Goal: Check status

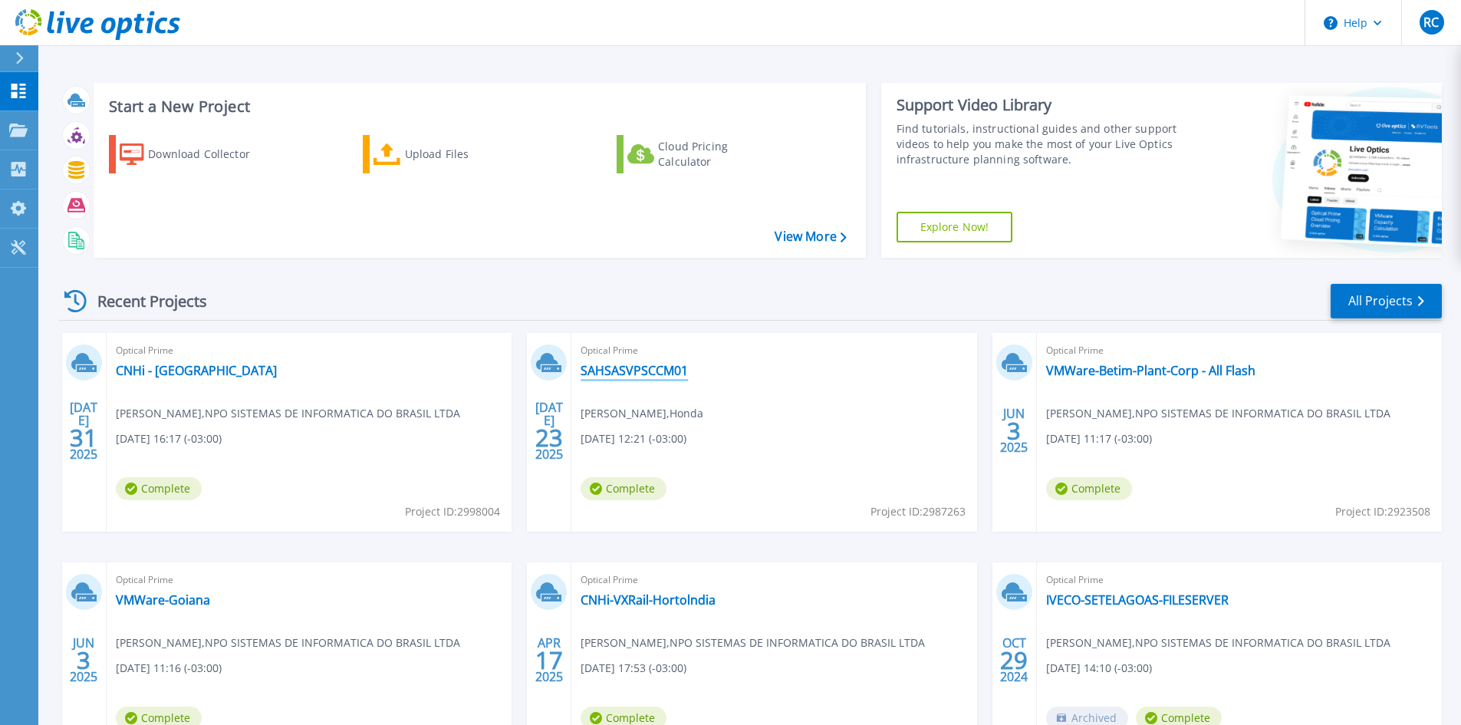
click at [634, 363] on link "SAHSASVPSCCM01" at bounding box center [634, 370] width 107 height 15
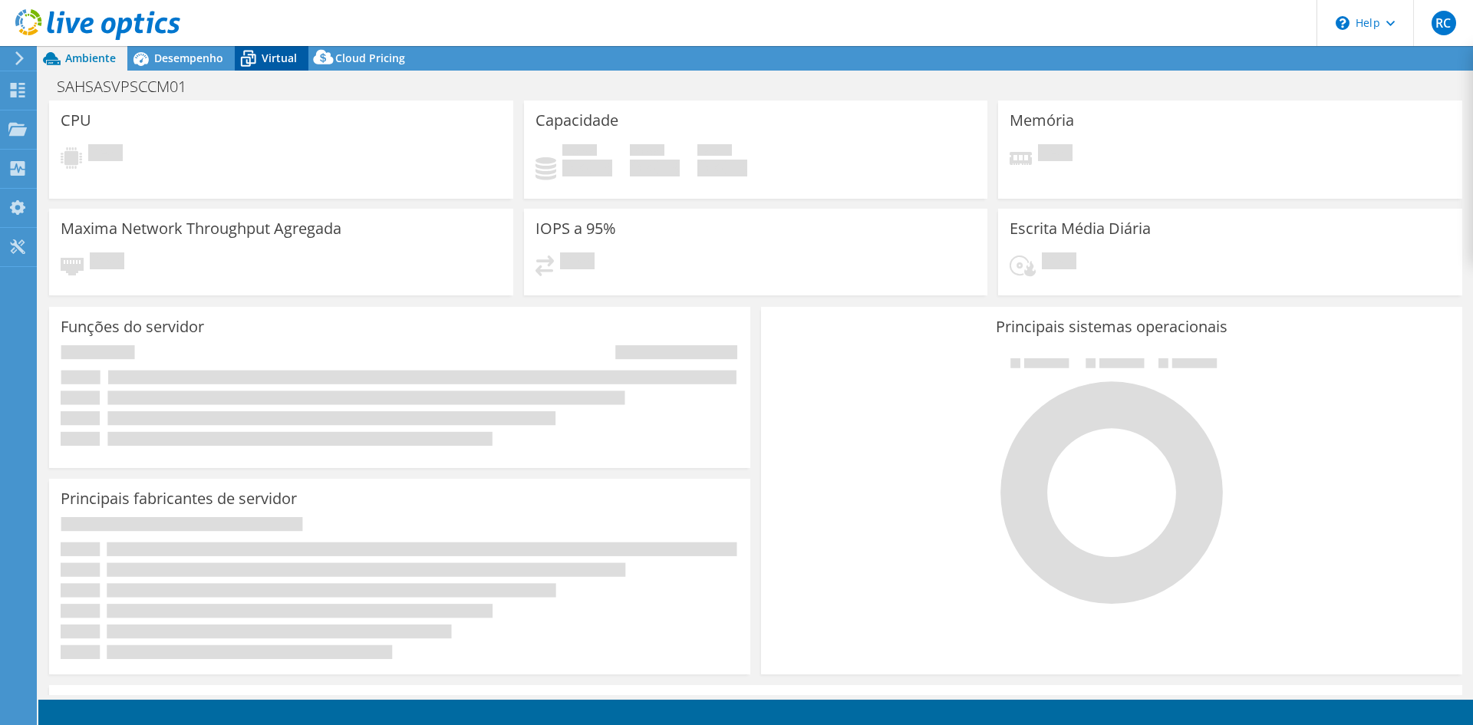
click at [266, 62] on span "Virtual" at bounding box center [279, 58] width 35 height 15
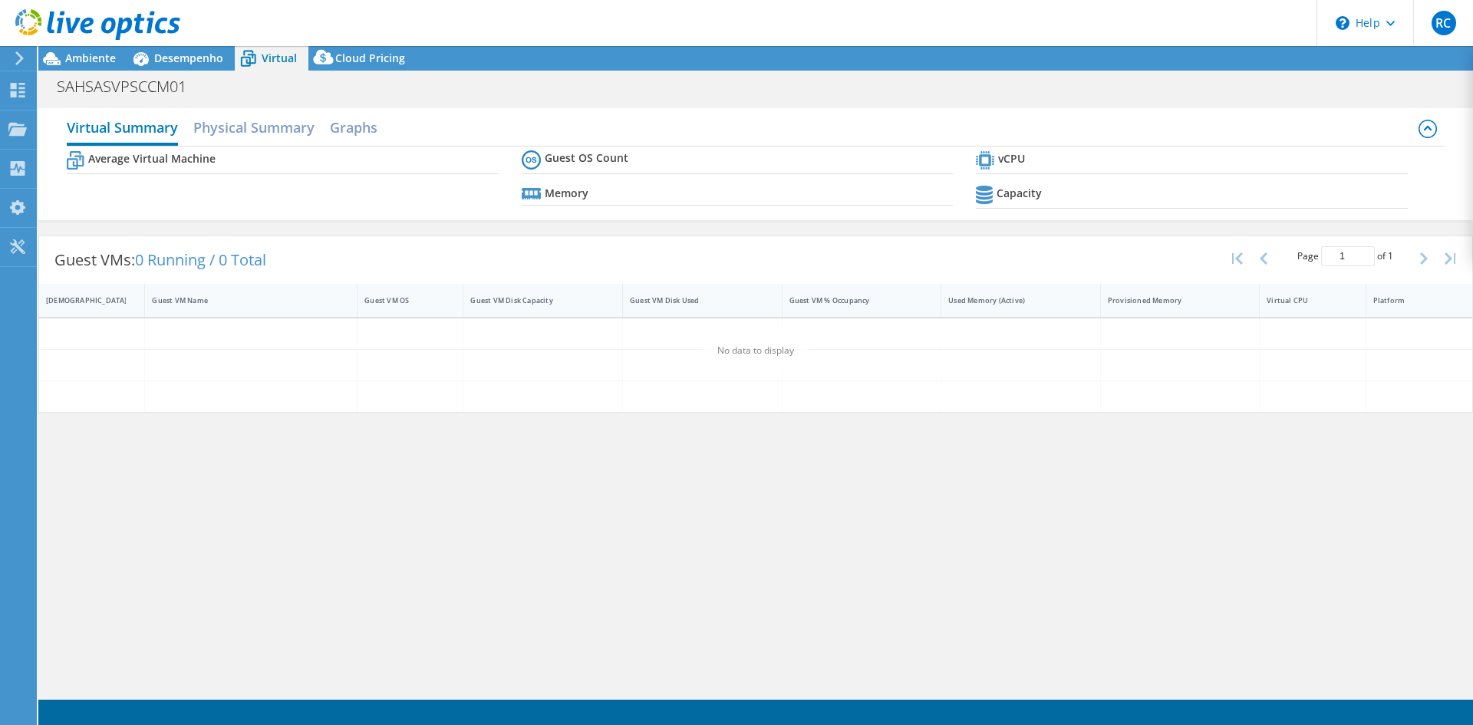
select select "USD"
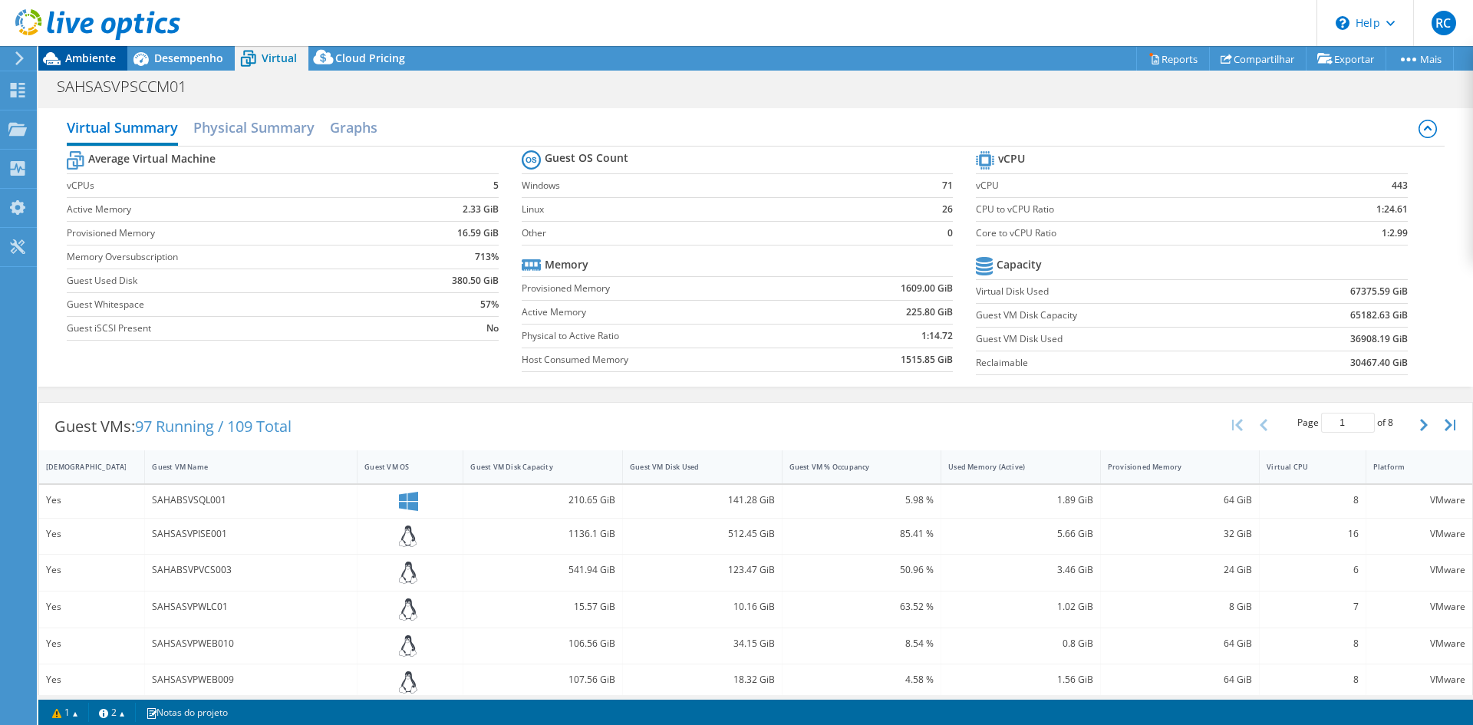
click at [91, 61] on span "Ambiente" at bounding box center [90, 58] width 51 height 15
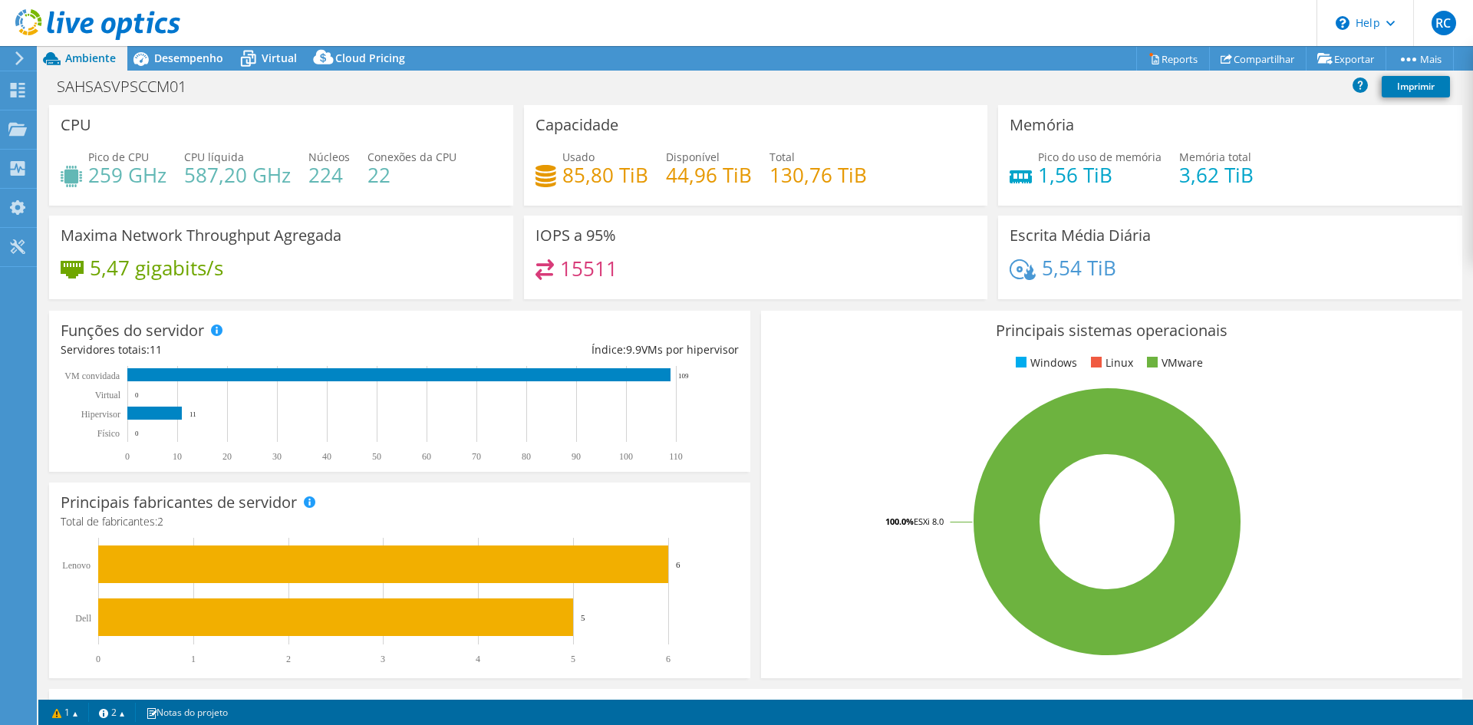
click at [11, 58] on div at bounding box center [16, 58] width 17 height 14
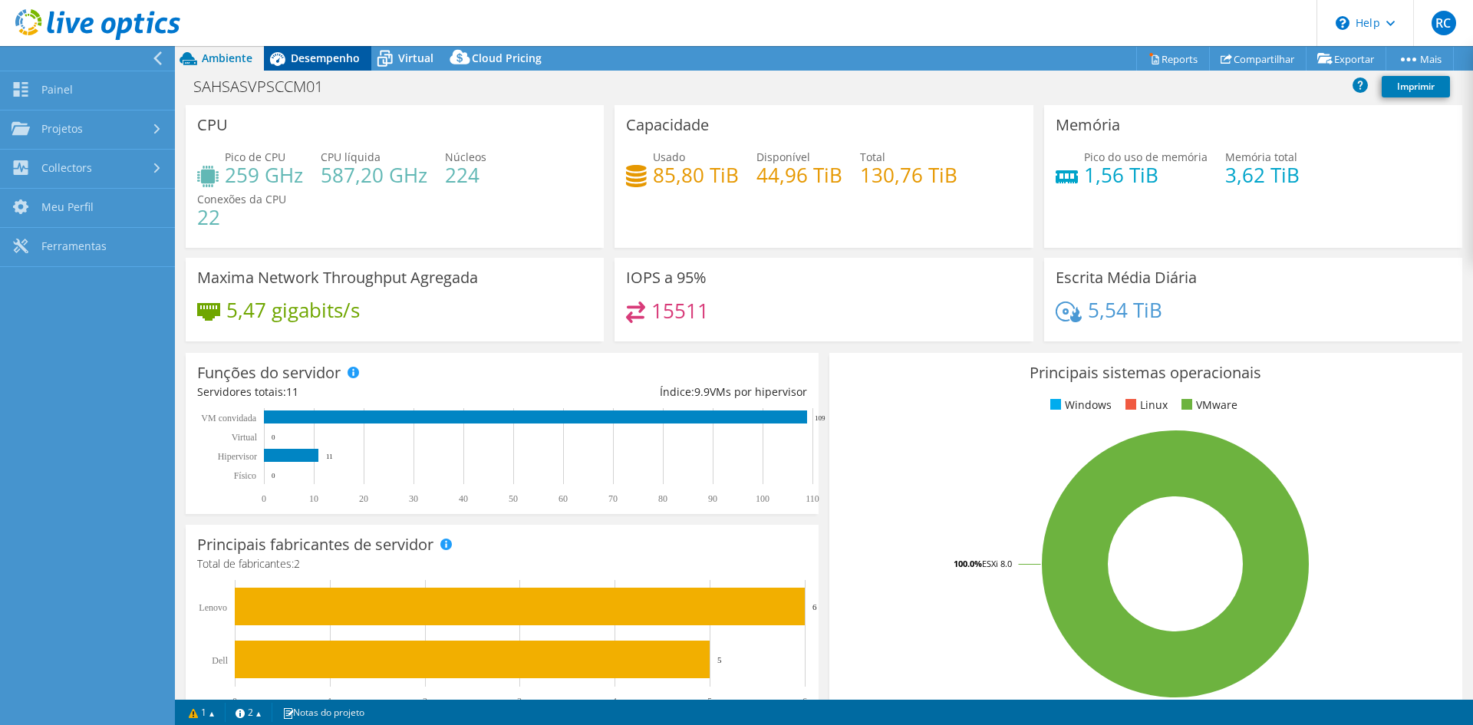
click at [304, 56] on span "Desempenho" at bounding box center [325, 58] width 69 height 15
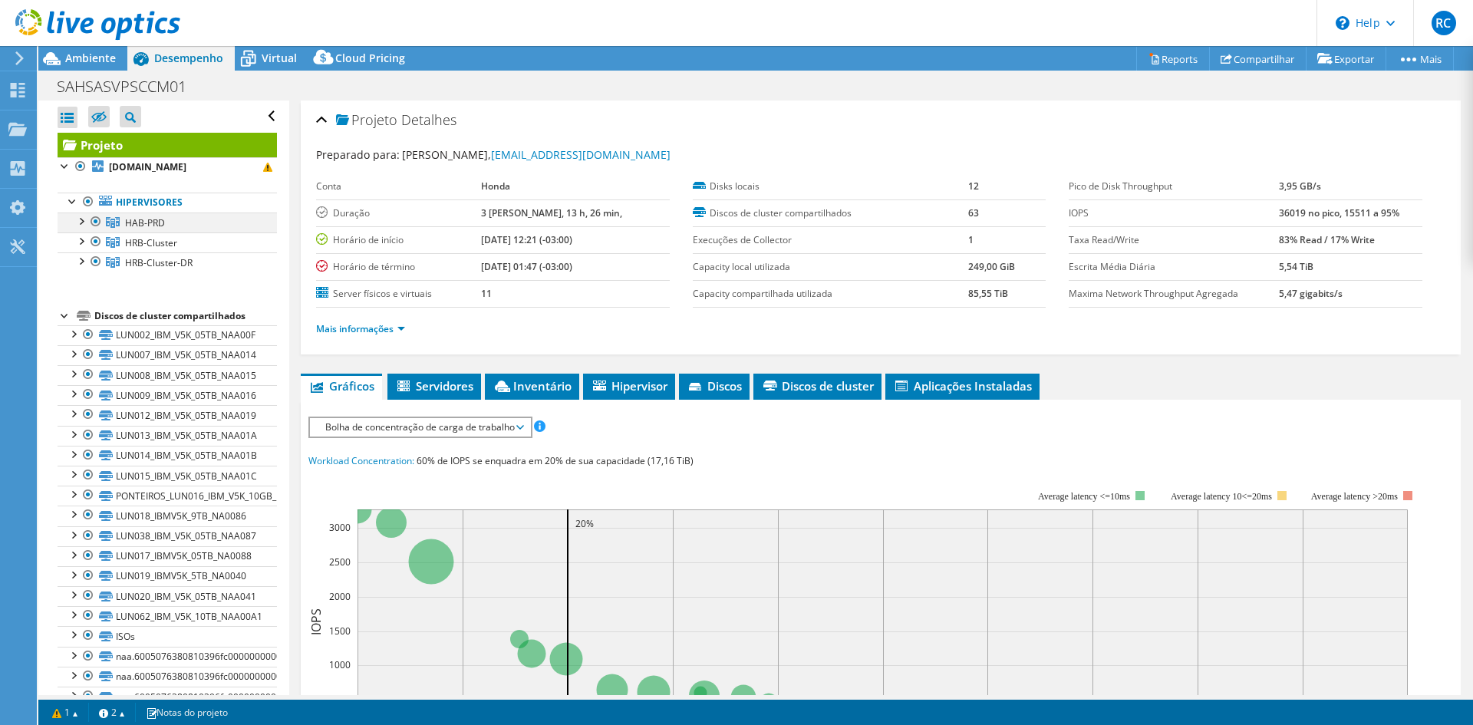
click at [83, 212] on div at bounding box center [80, 219] width 15 height 15
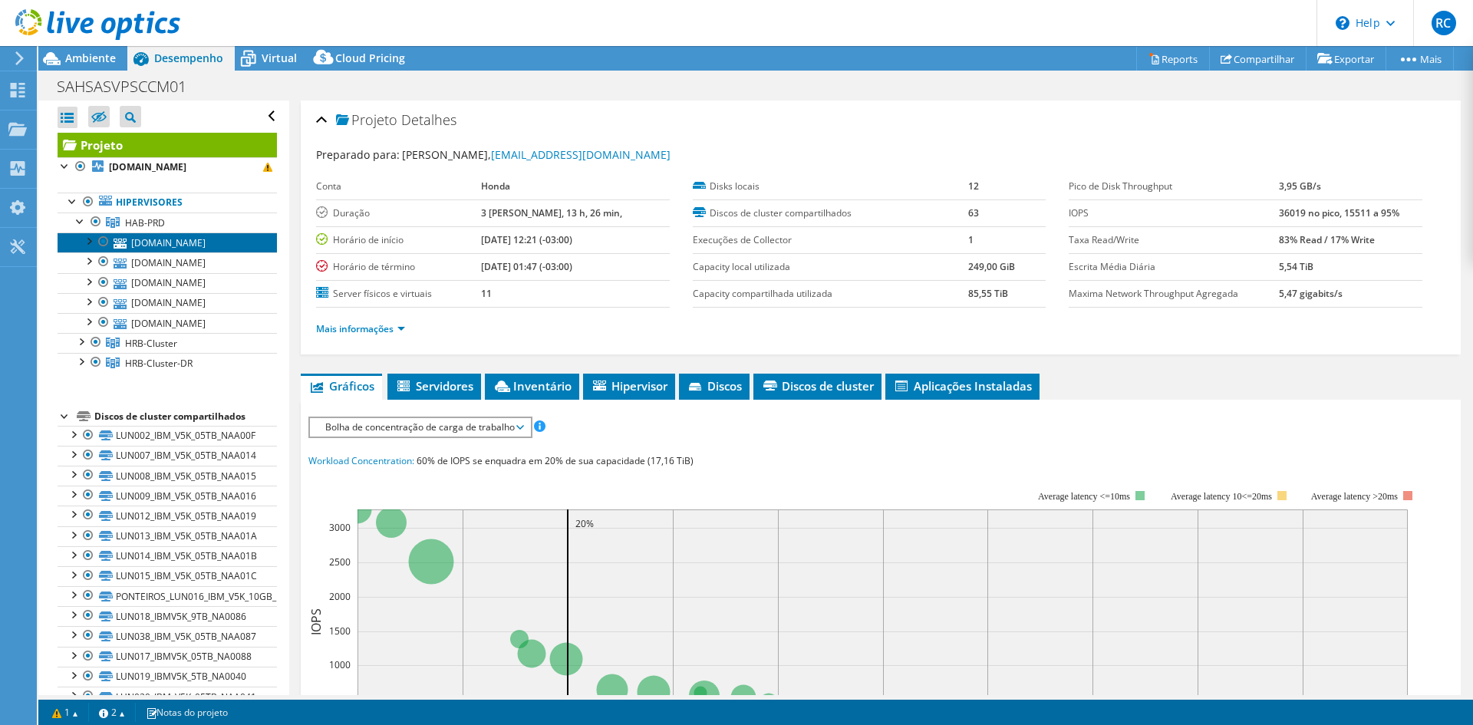
click at [163, 232] on link "[DOMAIN_NAME]" at bounding box center [167, 242] width 219 height 20
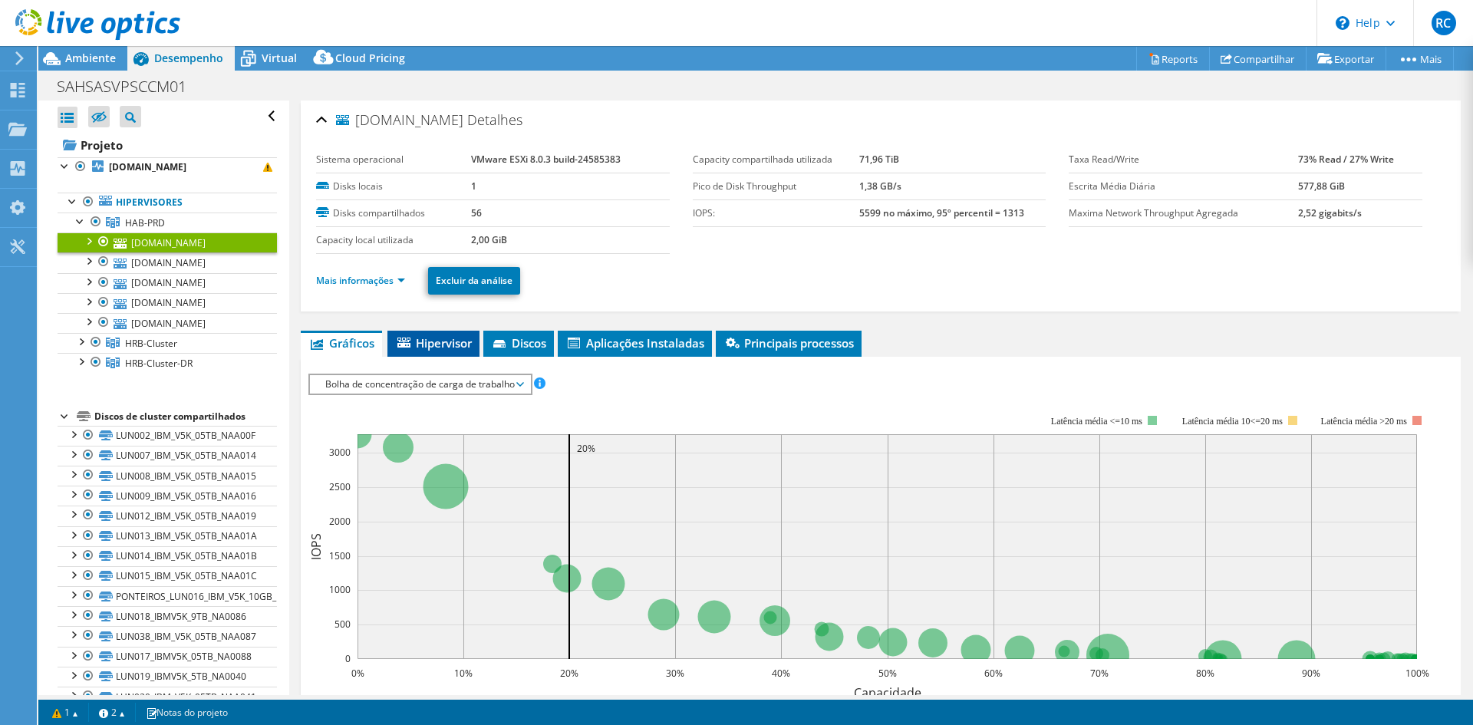
click at [444, 335] on span "Hipervisor" at bounding box center [433, 342] width 77 height 15
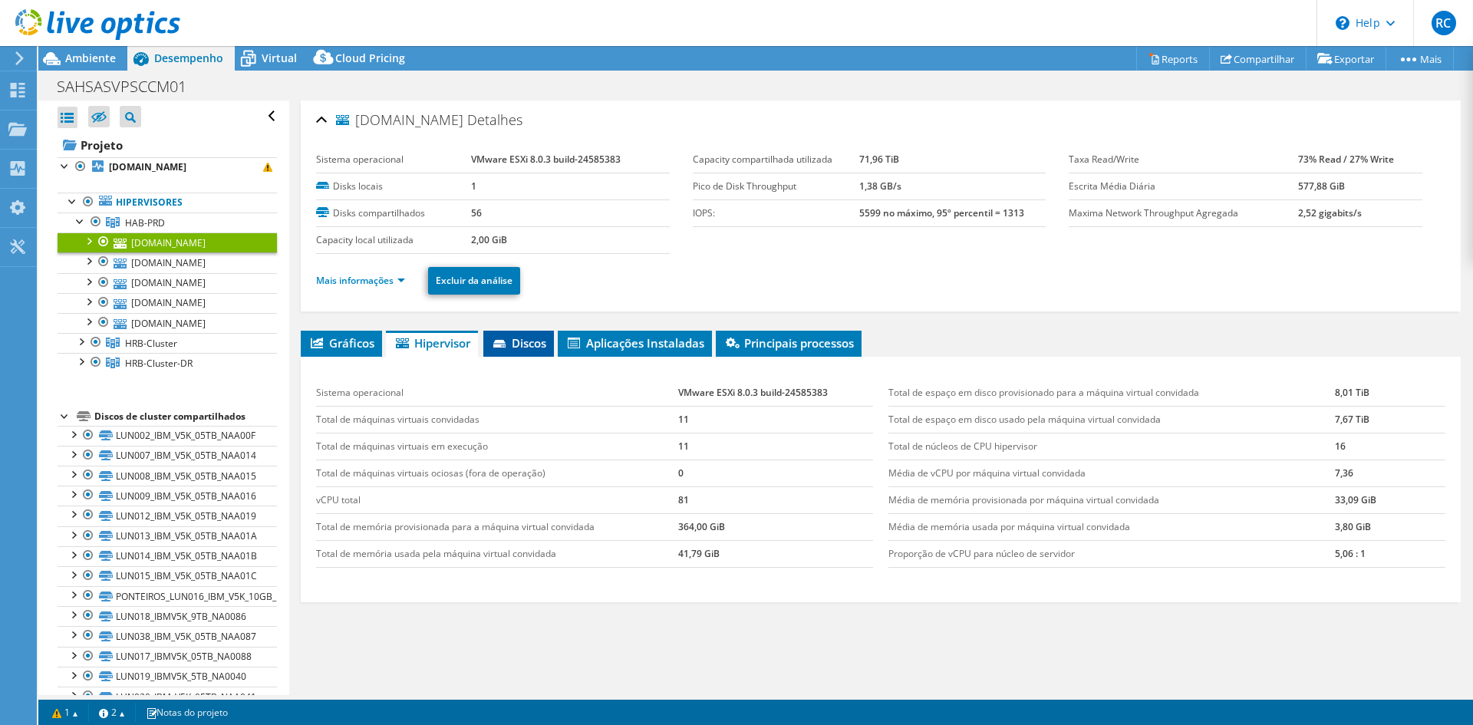
click at [536, 335] on span "Discos" at bounding box center [518, 342] width 55 height 15
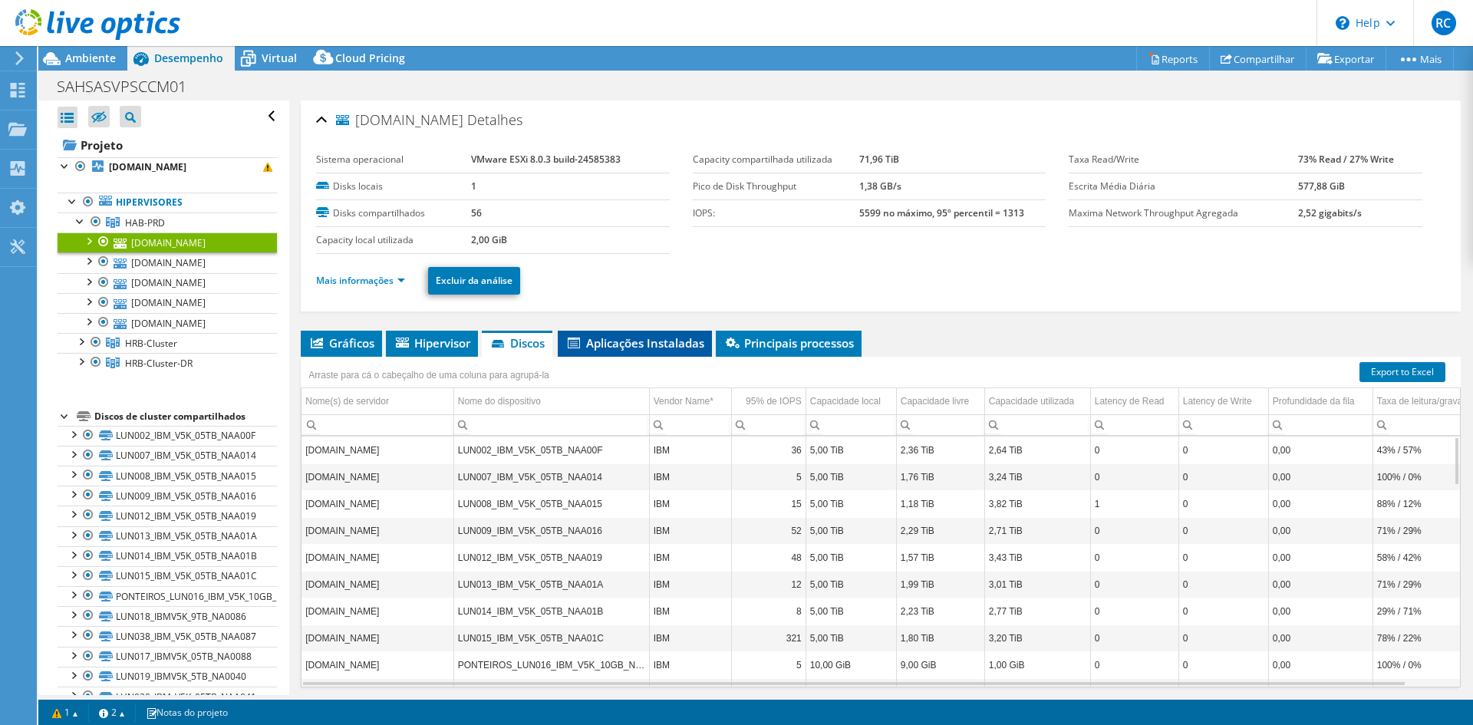
click at [630, 335] on span "Aplicações Instaladas" at bounding box center [634, 342] width 139 height 15
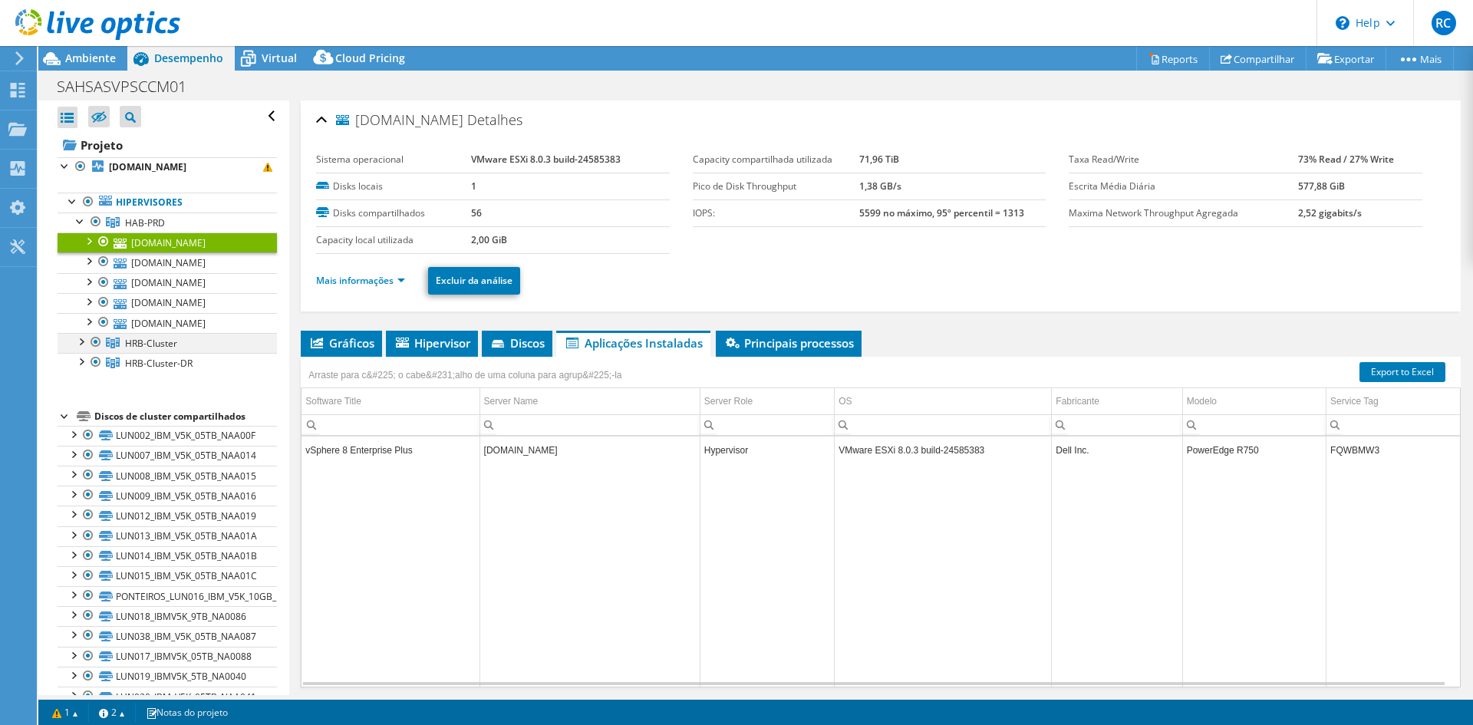
click at [94, 333] on div at bounding box center [95, 342] width 15 height 18
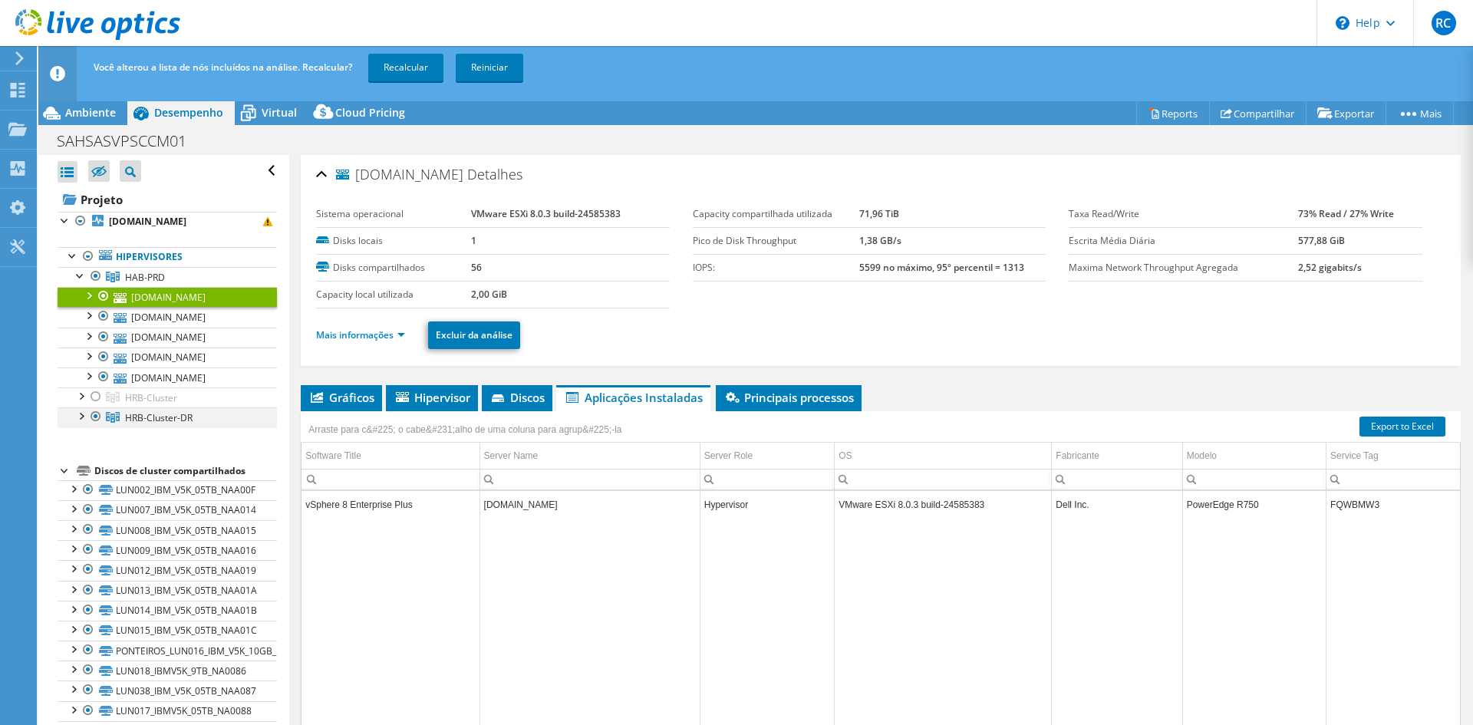
click at [97, 407] on div at bounding box center [95, 416] width 15 height 18
click at [409, 62] on link "Recalcular" at bounding box center [405, 68] width 75 height 28
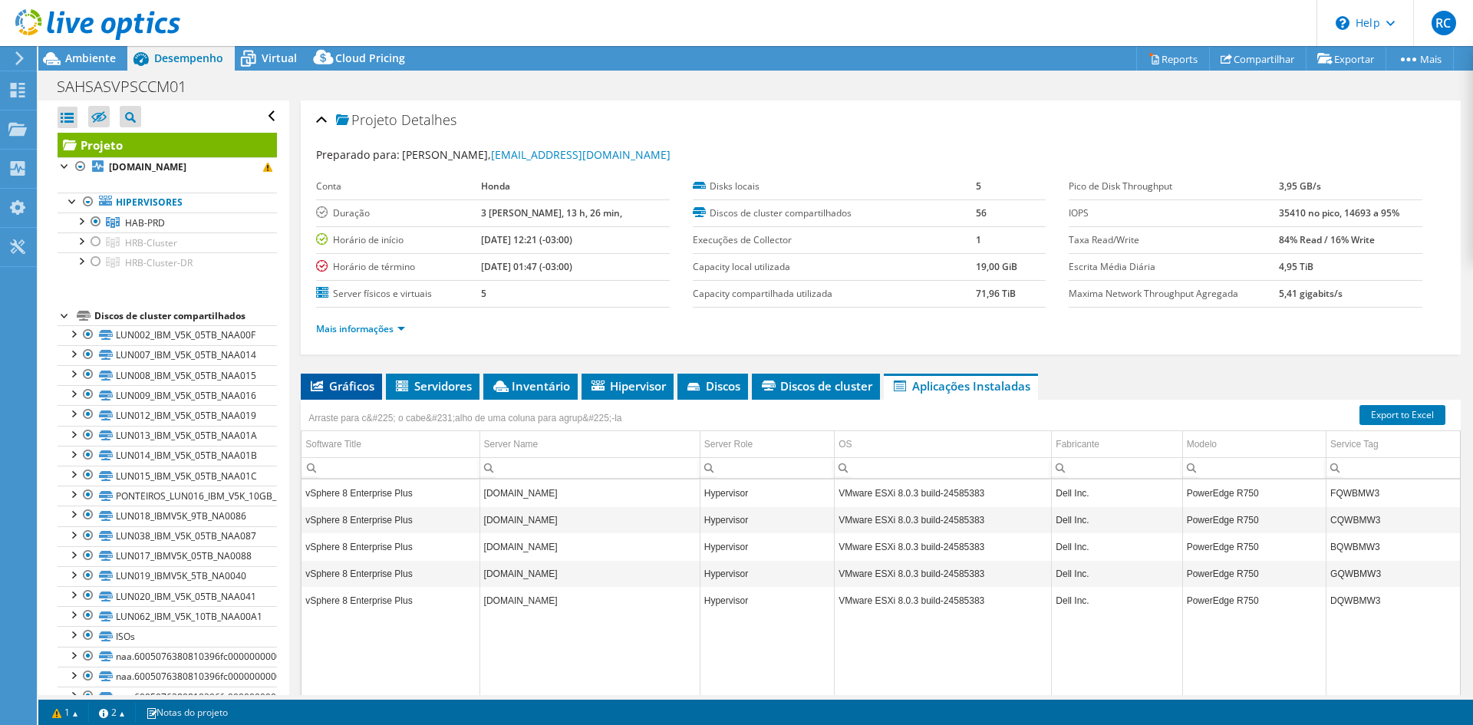
click at [354, 378] on span "Gráficos" at bounding box center [341, 385] width 66 height 15
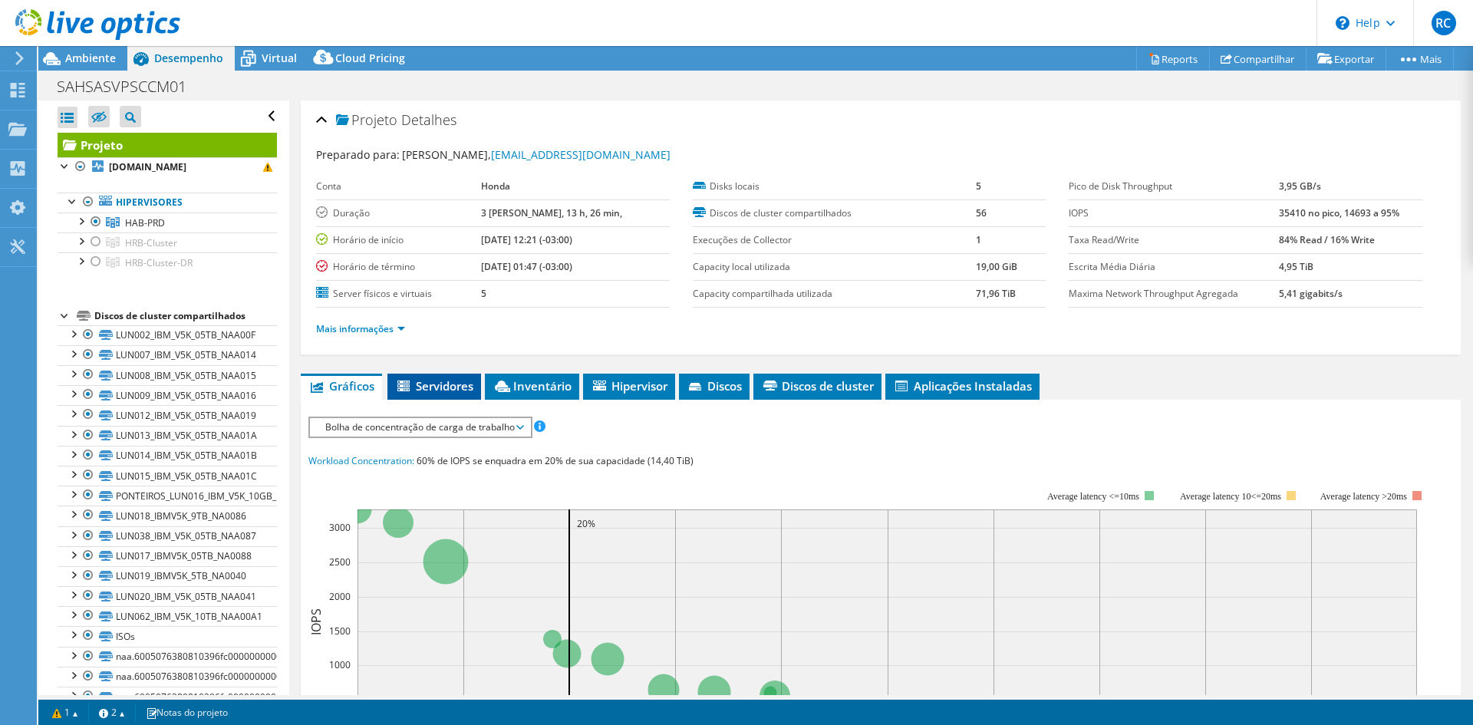
click at [428, 374] on li "Servidores" at bounding box center [434, 387] width 94 height 26
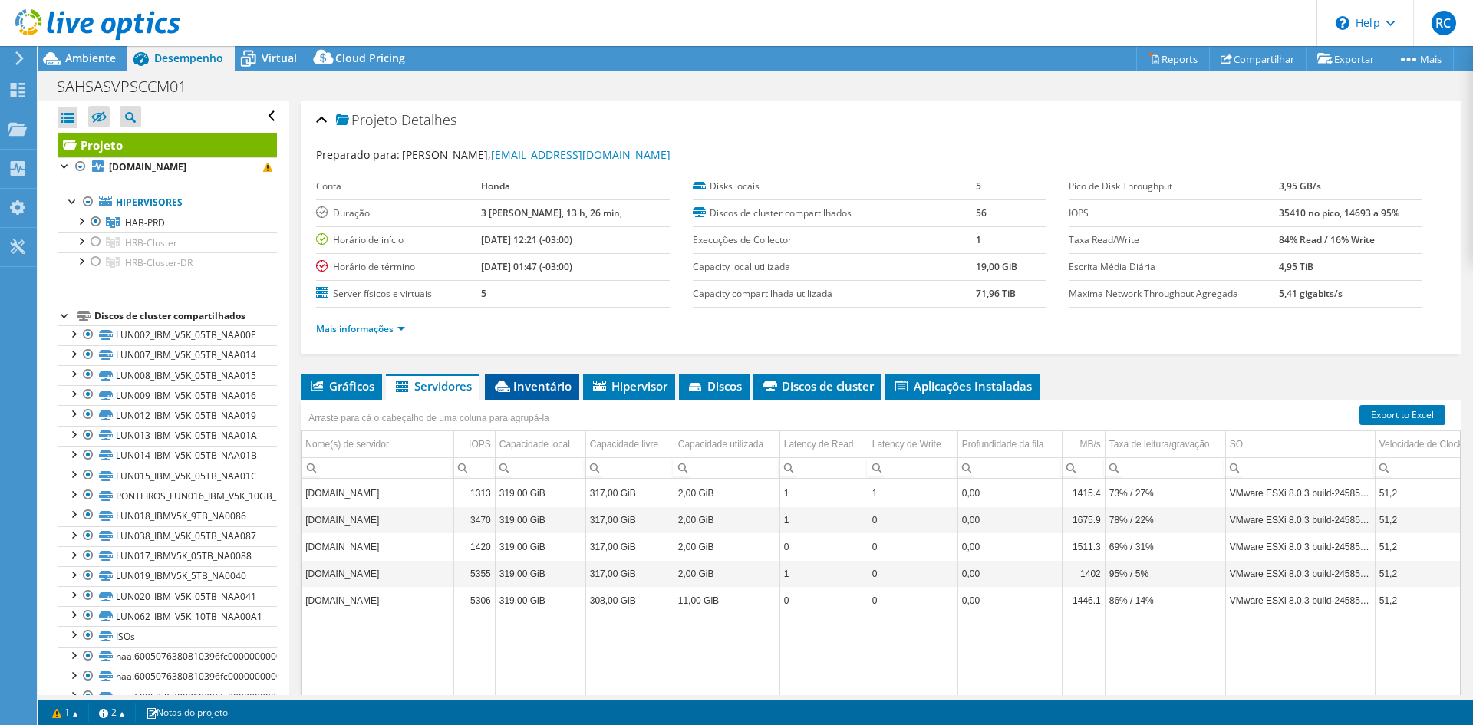
click at [514, 378] on span "Inventário" at bounding box center [532, 385] width 79 height 15
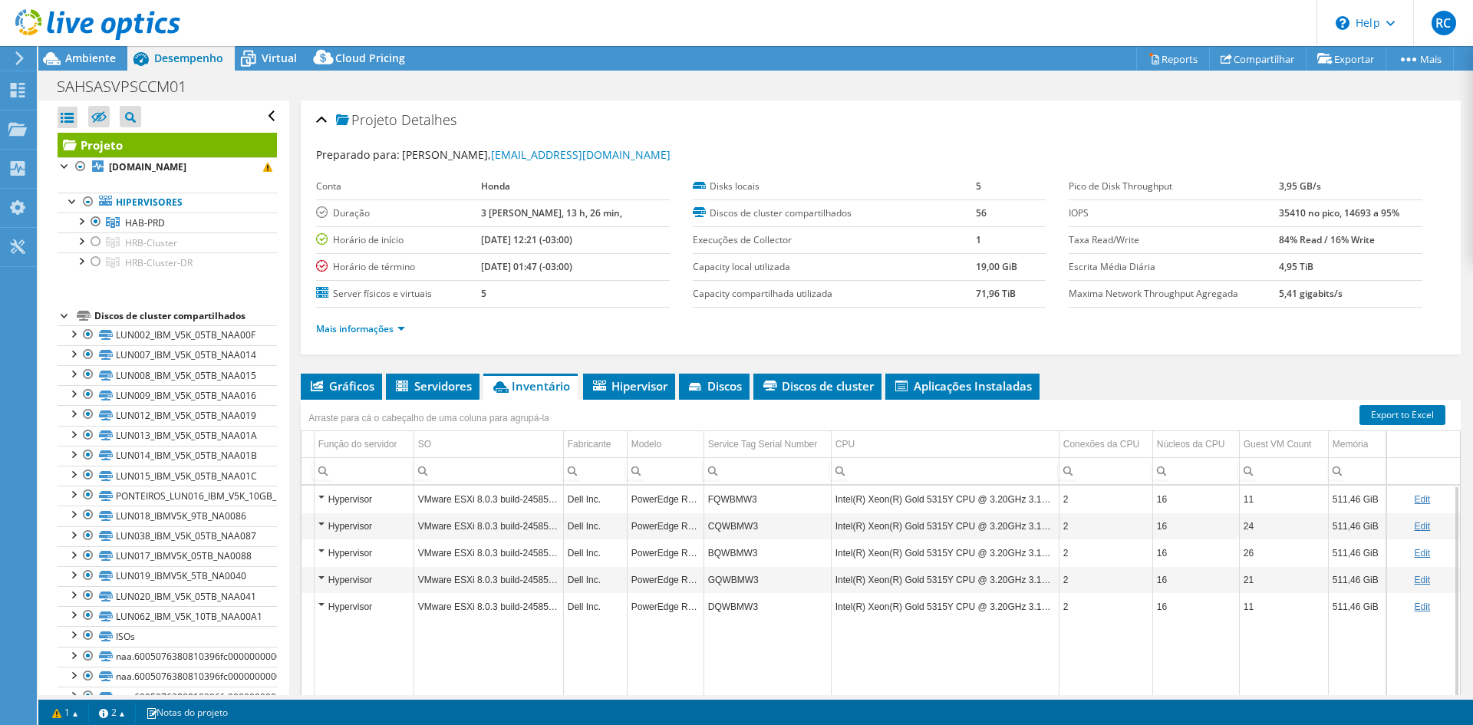
drag, startPoint x: 1284, startPoint y: 662, endPoint x: 1438, endPoint y: 655, distance: 154.4
click at [1438, 655] on body "RC Usuário Final [PERSON_NAME] [EMAIL_ADDRESS][DOMAIN_NAME] NPO SISTEMAS DE INF…" at bounding box center [736, 362] width 1473 height 725
click at [271, 62] on span "Virtual" at bounding box center [279, 58] width 35 height 15
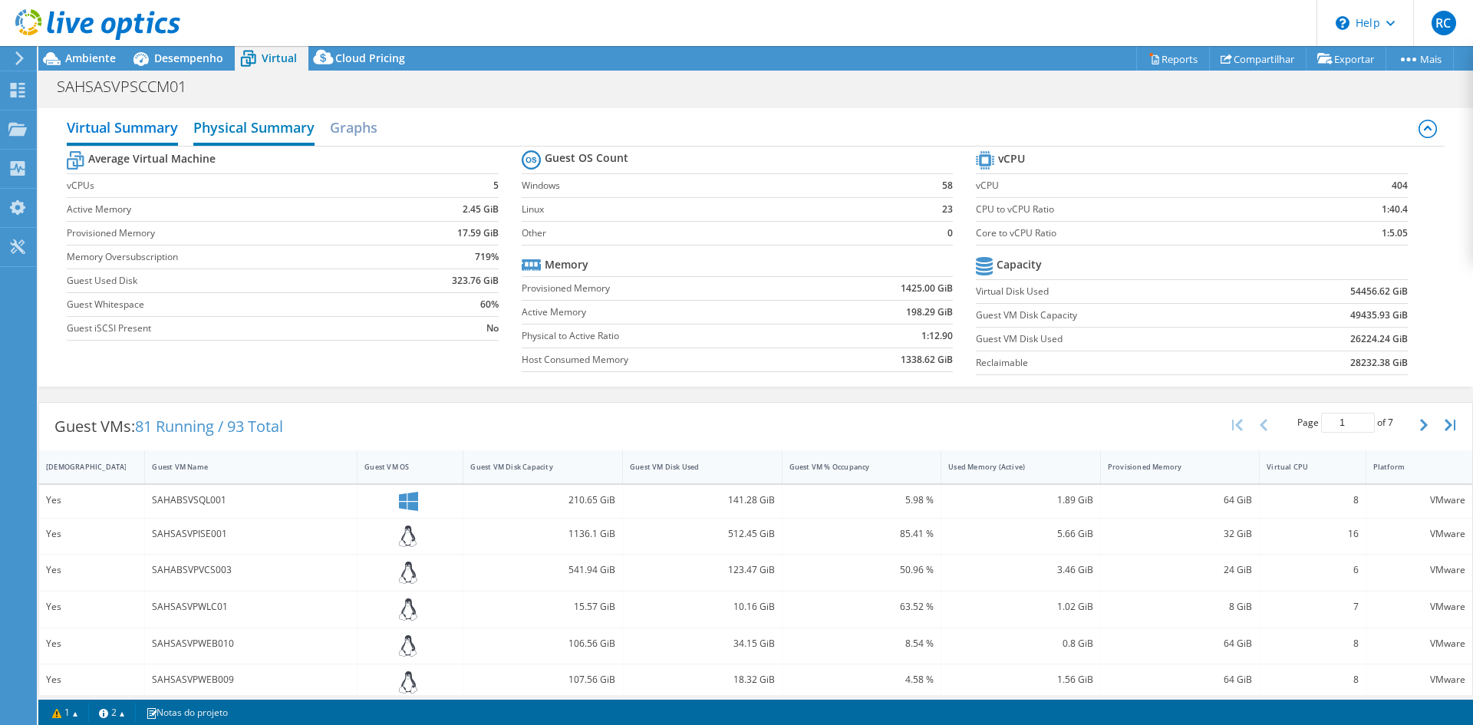
click at [280, 112] on h2 "Physical Summary" at bounding box center [253, 129] width 121 height 34
